Goal: Information Seeking & Learning: Understand process/instructions

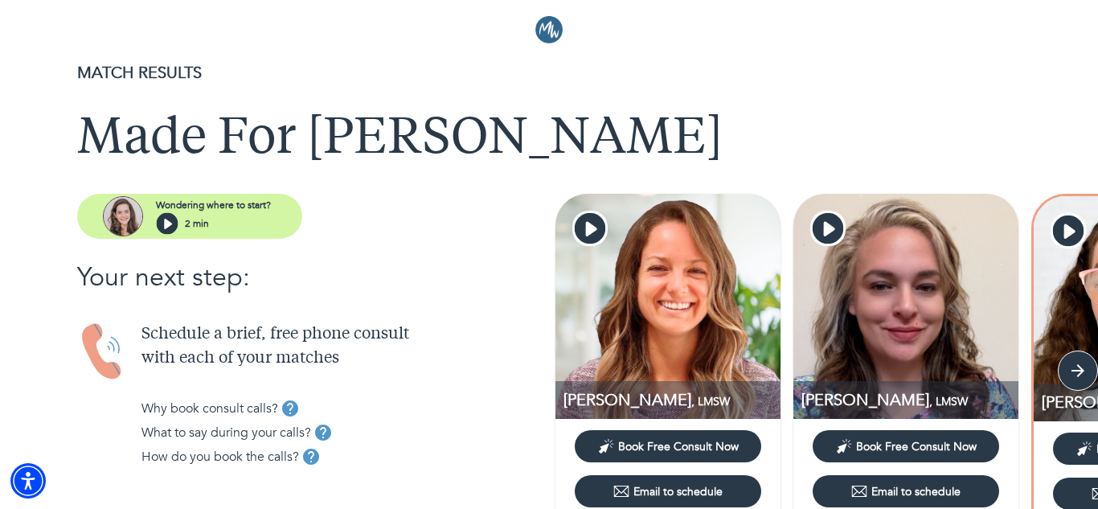
click at [497, 420] on div "What to say during your calls?" at bounding box center [344, 432] width 407 height 24
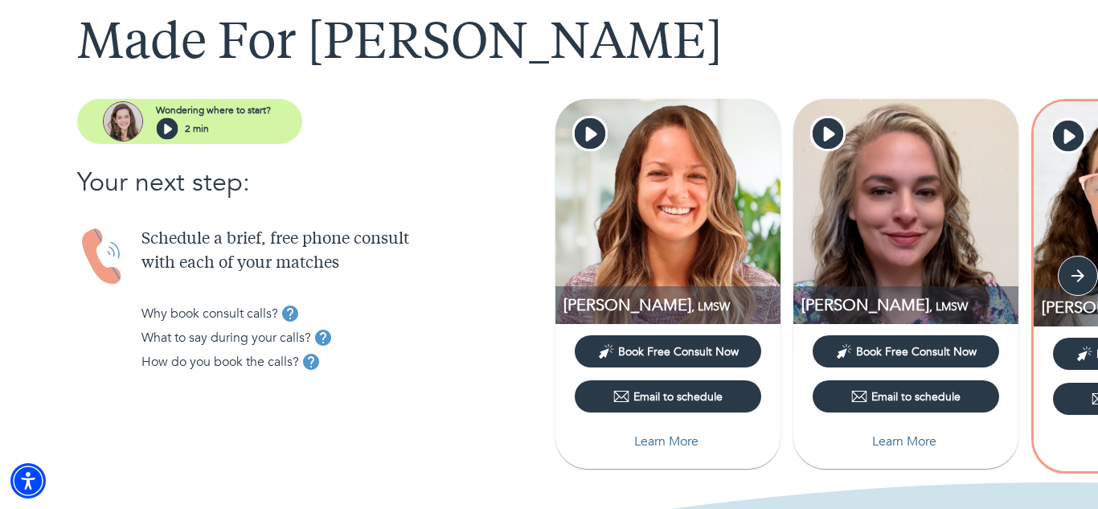
scroll to position [96, 0]
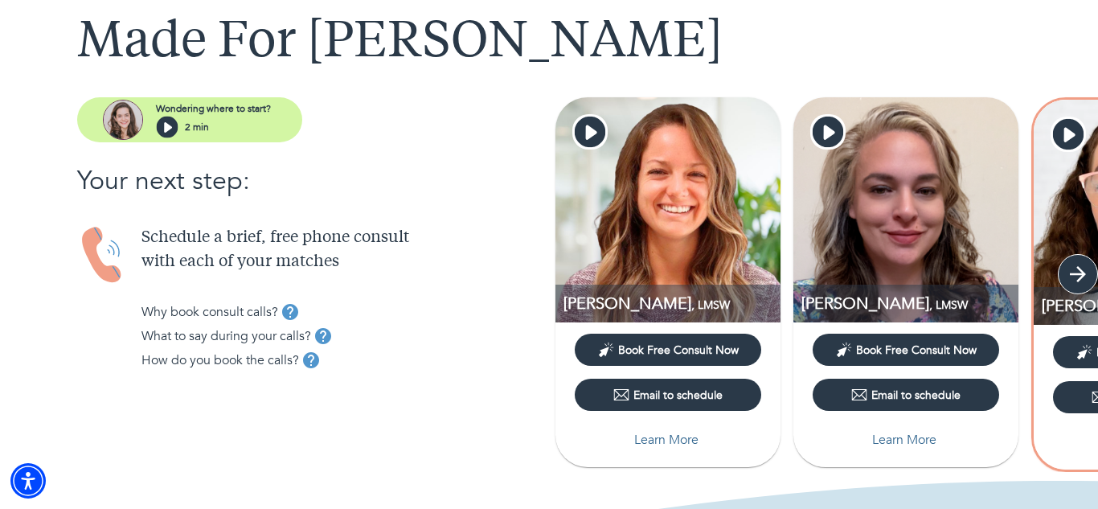
click at [1070, 276] on icon "button" at bounding box center [1078, 274] width 24 height 24
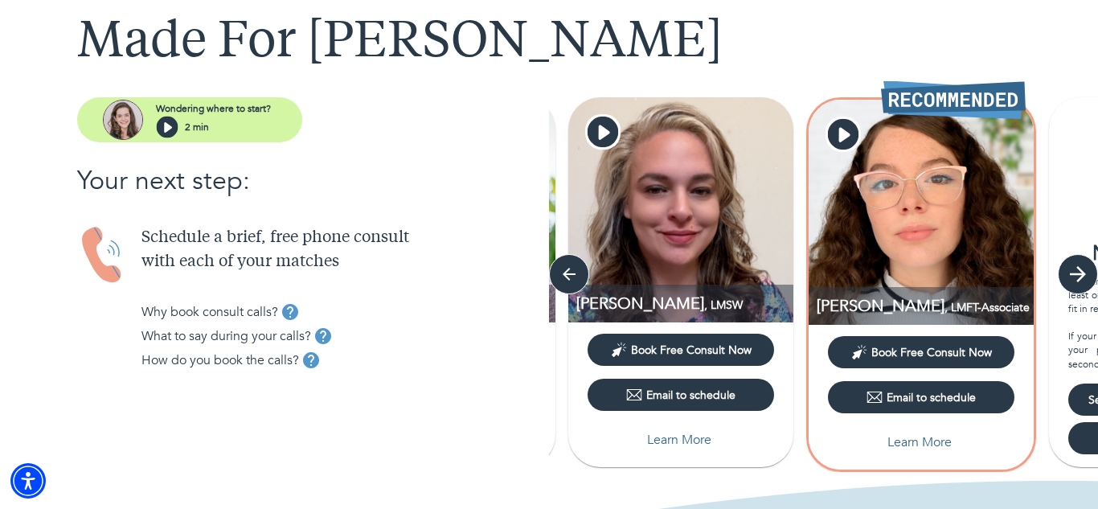
click at [1070, 276] on icon "button" at bounding box center [1078, 274] width 24 height 24
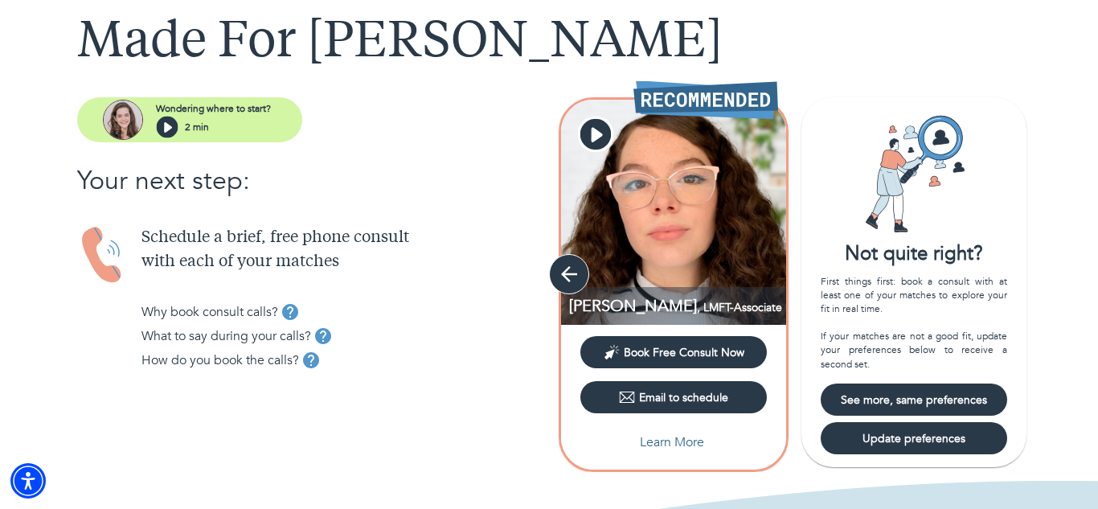
click at [574, 277] on icon "button" at bounding box center [569, 274] width 24 height 24
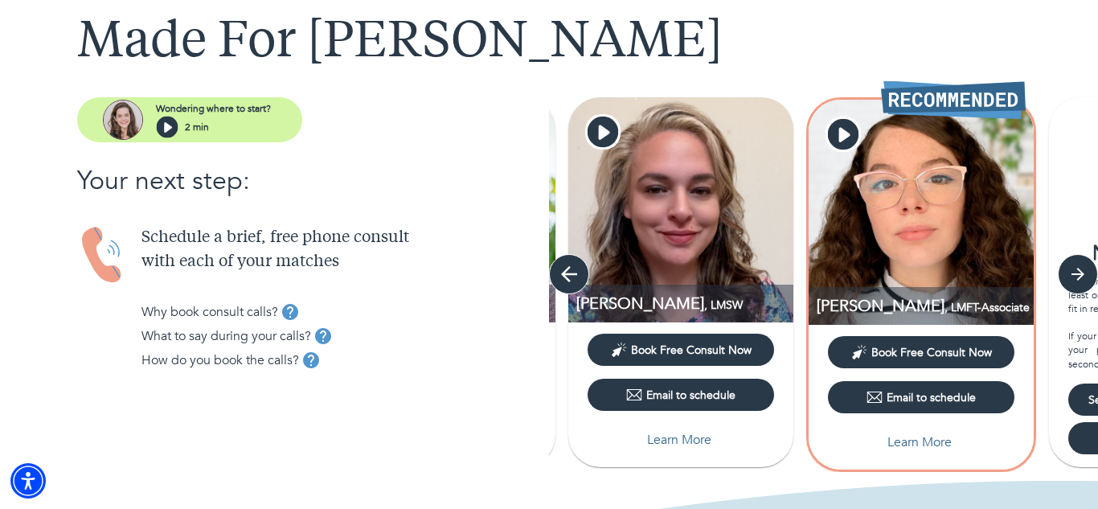
click at [574, 277] on icon "button" at bounding box center [569, 274] width 24 height 24
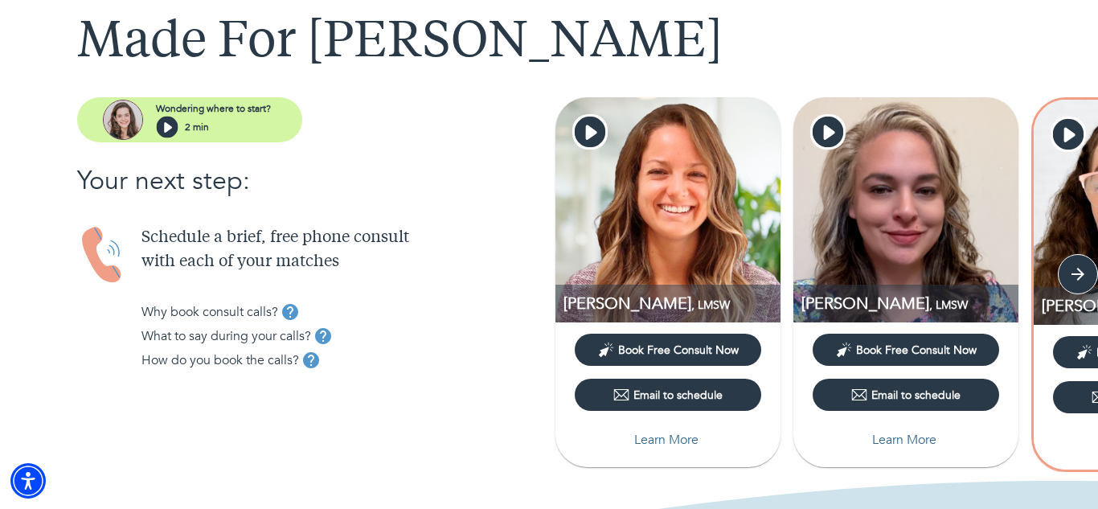
click at [681, 452] on button "Learn More" at bounding box center [668, 440] width 186 height 32
select select "2"
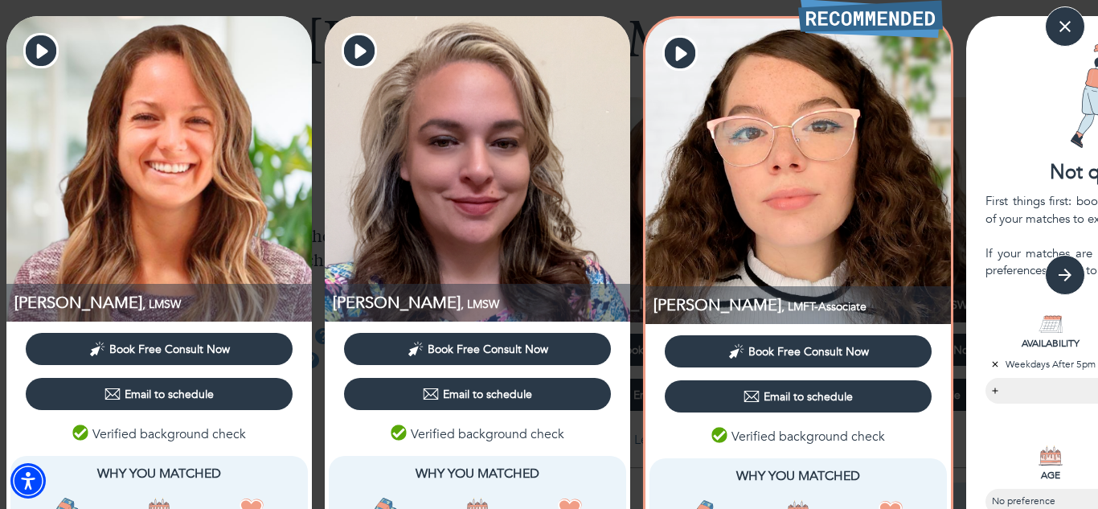
click at [307, 431] on div "Verified background check" at bounding box center [158, 433] width 297 height 27
click at [1079, 27] on button "button" at bounding box center [1065, 26] width 40 height 40
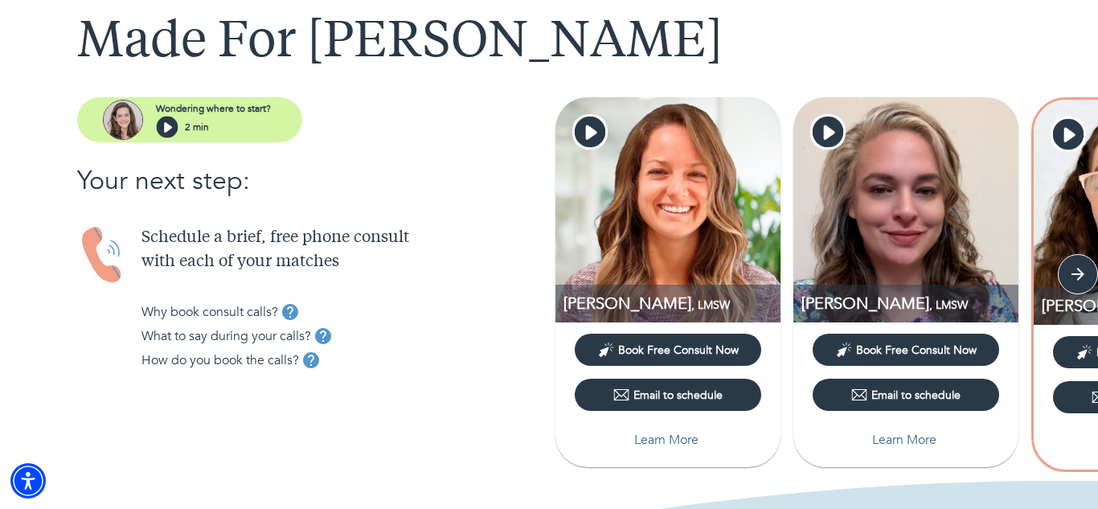
click at [502, 262] on p "Schedule a brief, free phone consult with each of your matches" at bounding box center [344, 250] width 407 height 48
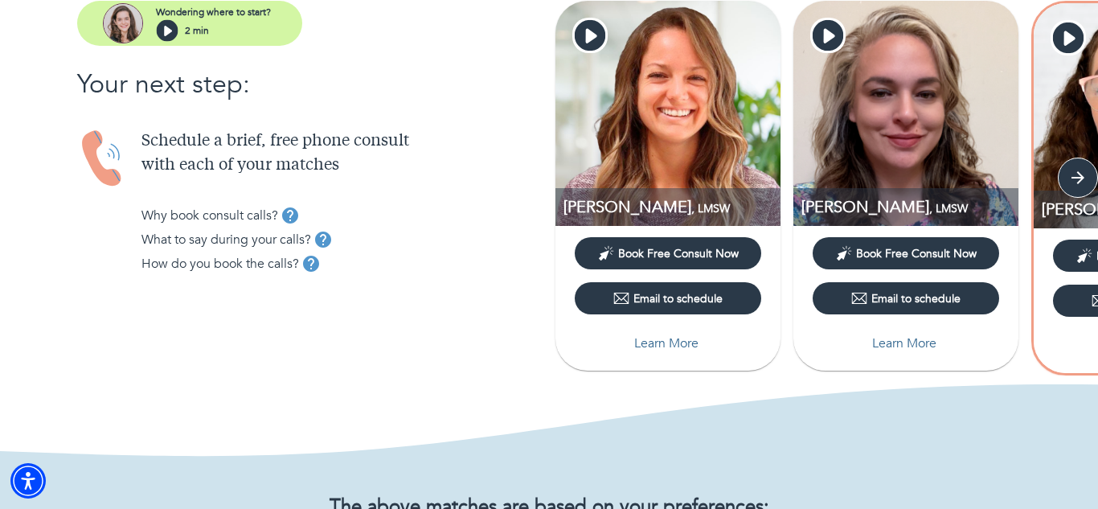
scroll to position [225, 0]
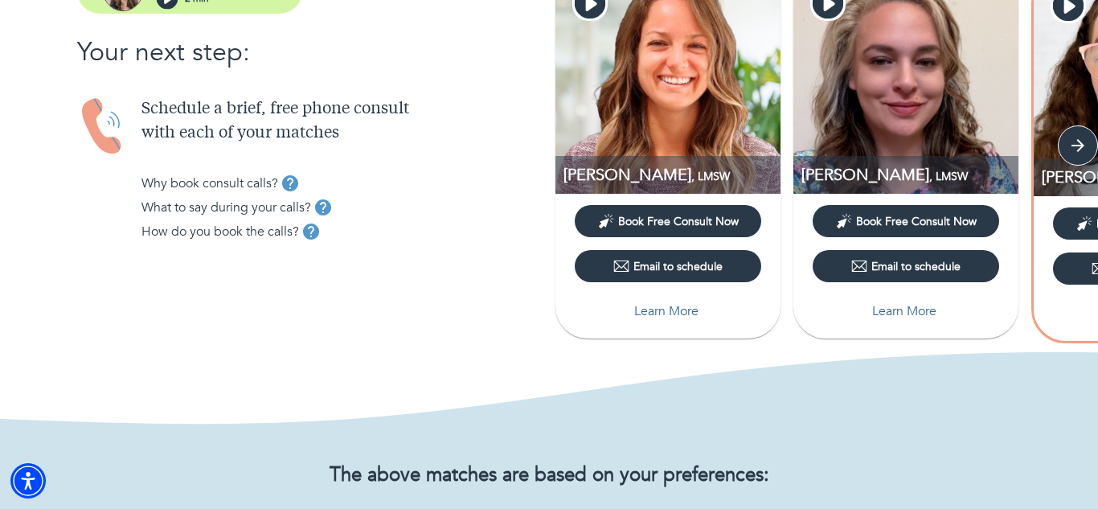
click at [704, 141] on img at bounding box center [667, 81] width 225 height 225
